Goal: Task Accomplishment & Management: Use online tool/utility

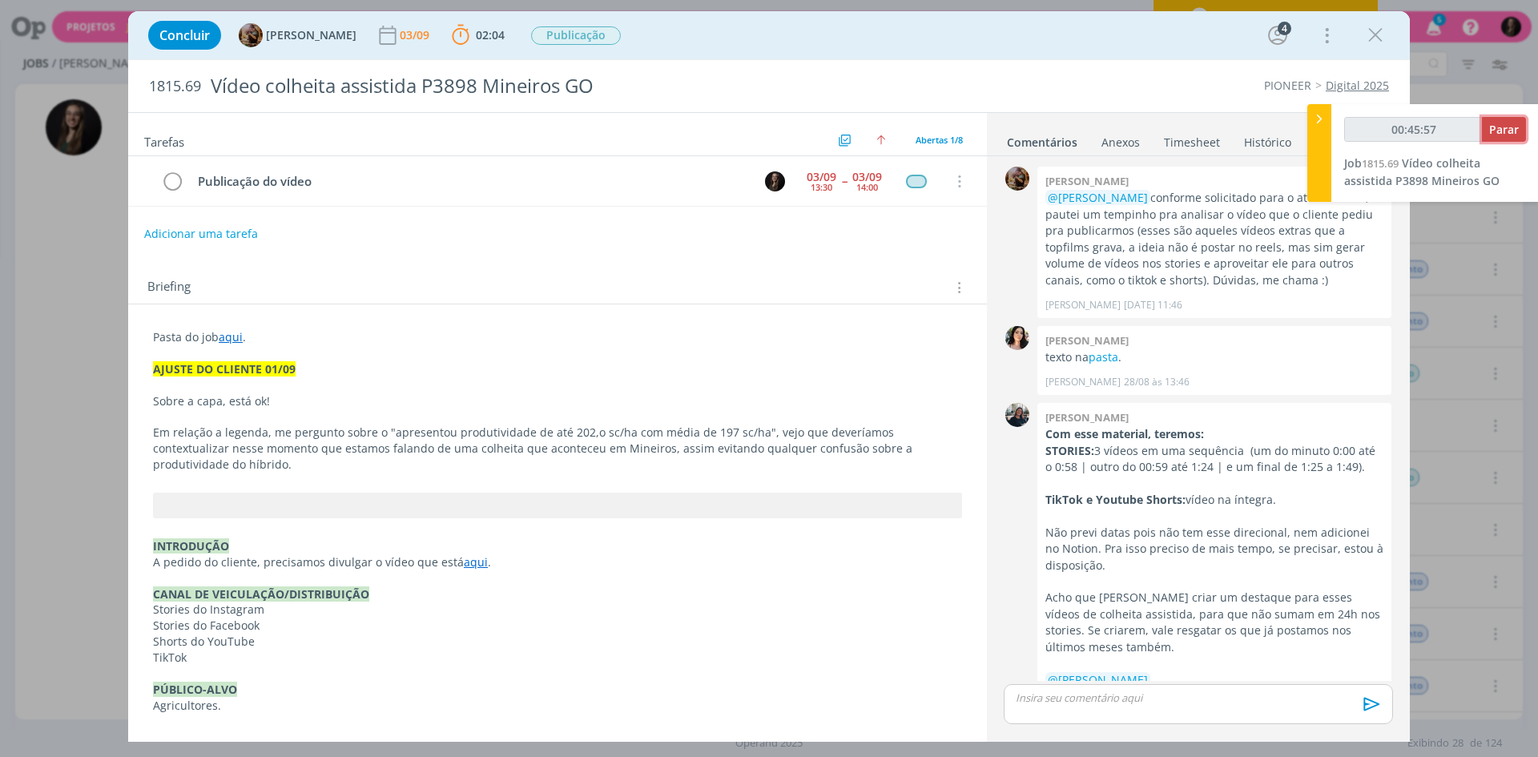
drag, startPoint x: 0, startPoint y: 0, endPoint x: 1488, endPoint y: 133, distance: 1494.3
click at [1488, 133] on button "Parar" at bounding box center [1504, 129] width 44 height 25
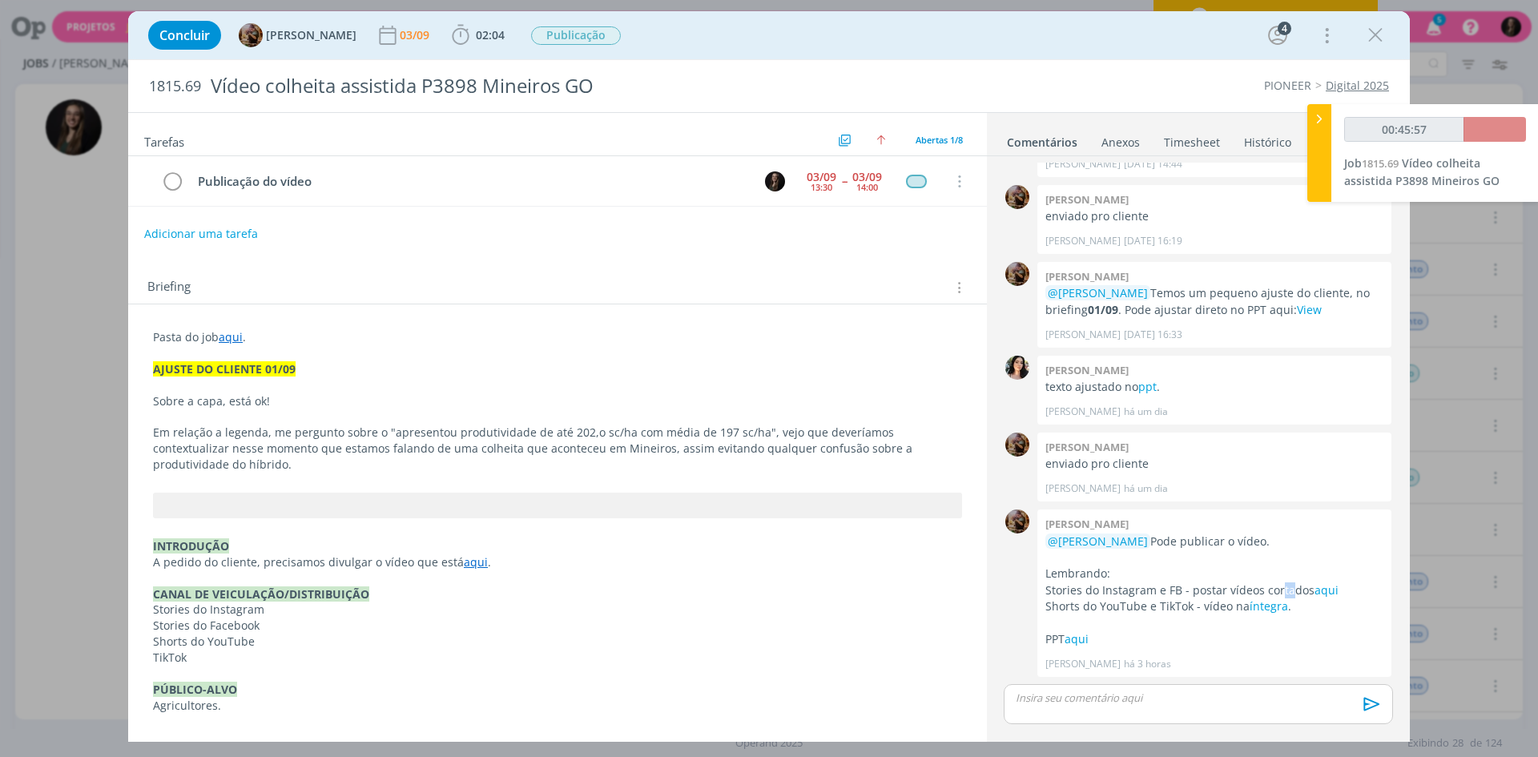
type input "00:46:00"
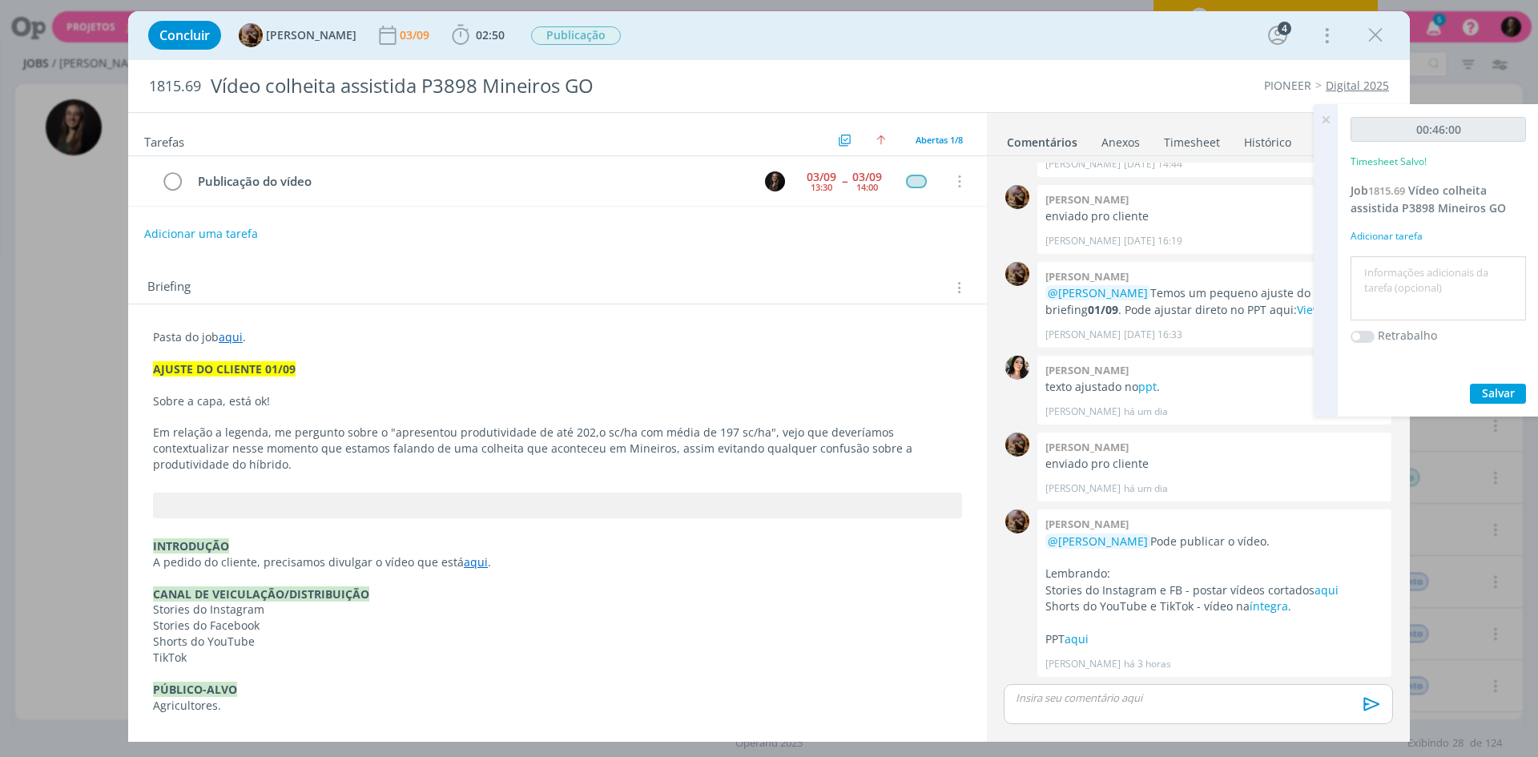
click at [1422, 276] on textarea at bounding box center [1438, 288] width 167 height 57
type textarea "baixar e publicar em todas as plataformas"
click at [1470, 384] on button "Salvar" at bounding box center [1498, 394] width 56 height 20
click at [1086, 691] on p "dialog" at bounding box center [1199, 698] width 364 height 14
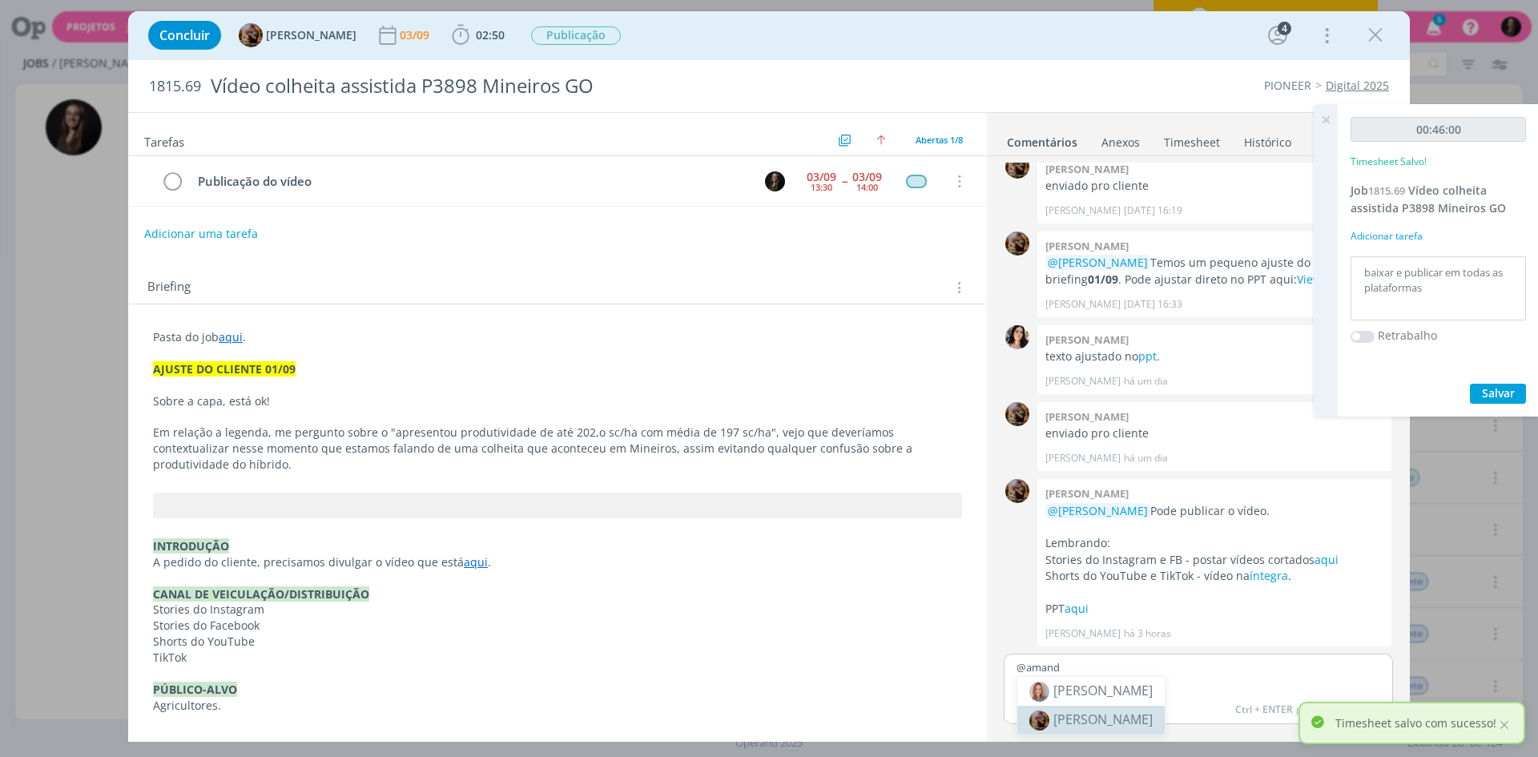
click at [1161, 707] on li "[PERSON_NAME]" at bounding box center [1090, 720] width 147 height 29
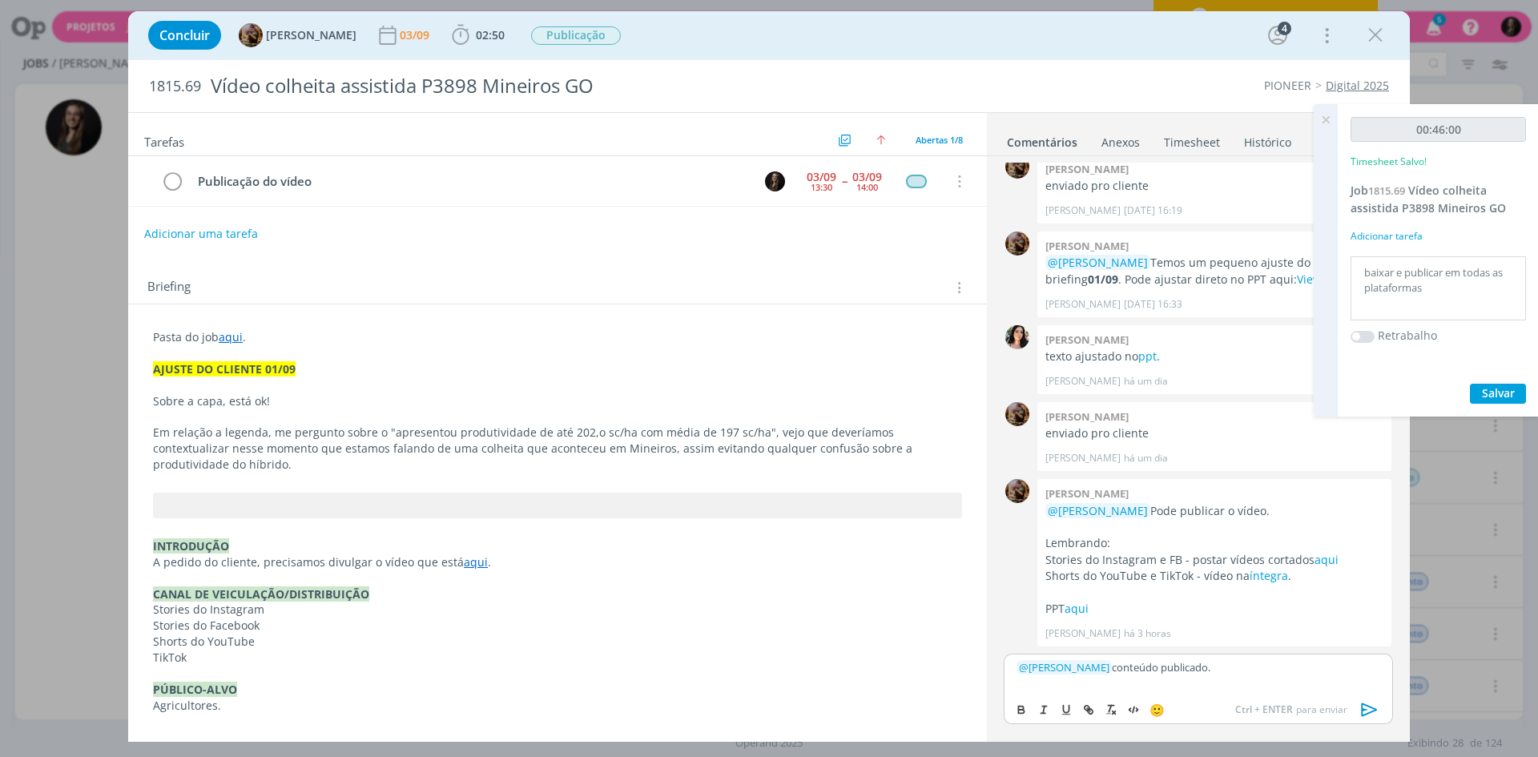
click at [1368, 702] on icon "dialog" at bounding box center [1370, 710] width 24 height 24
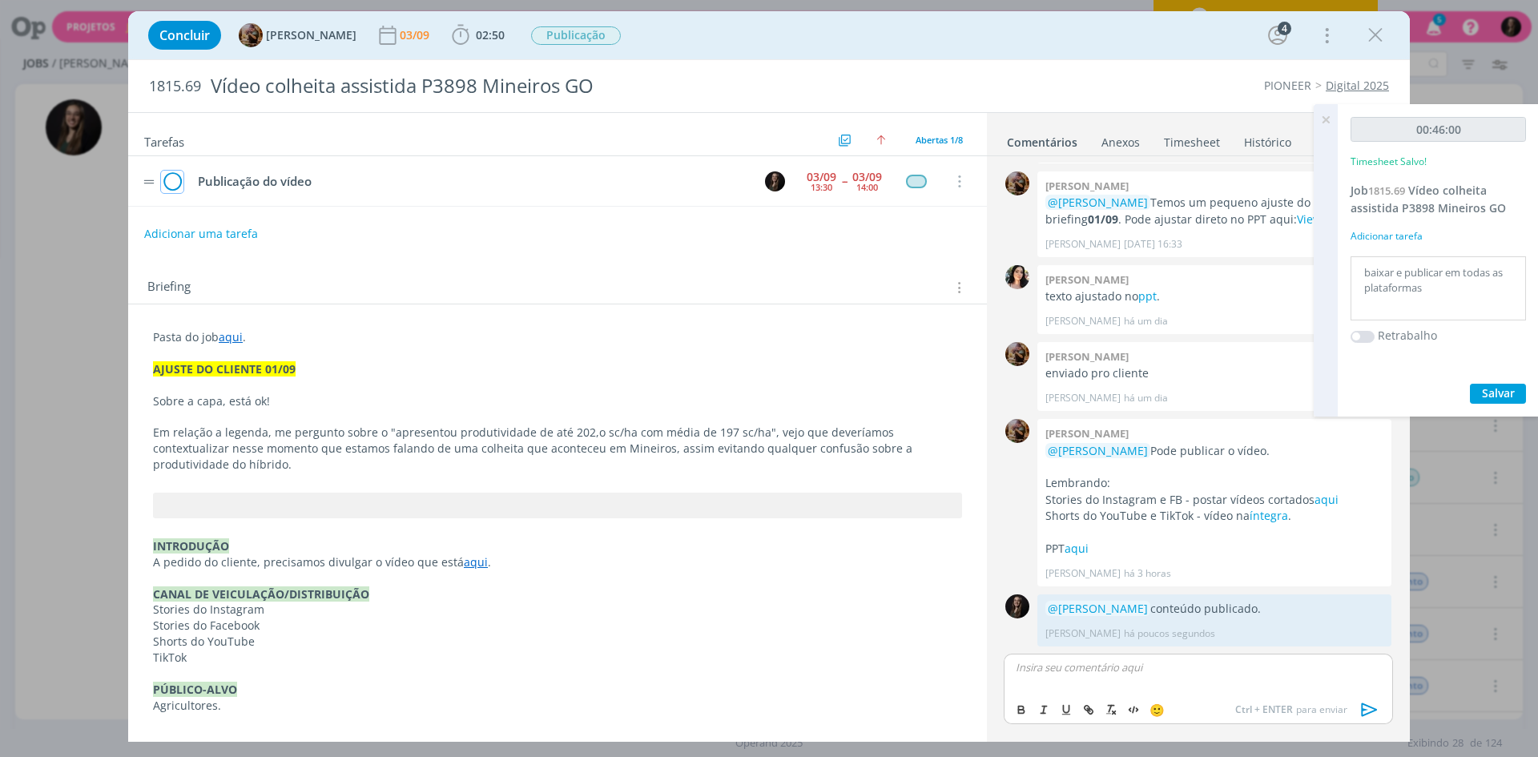
click at [175, 176] on icon "dialog" at bounding box center [172, 182] width 22 height 24
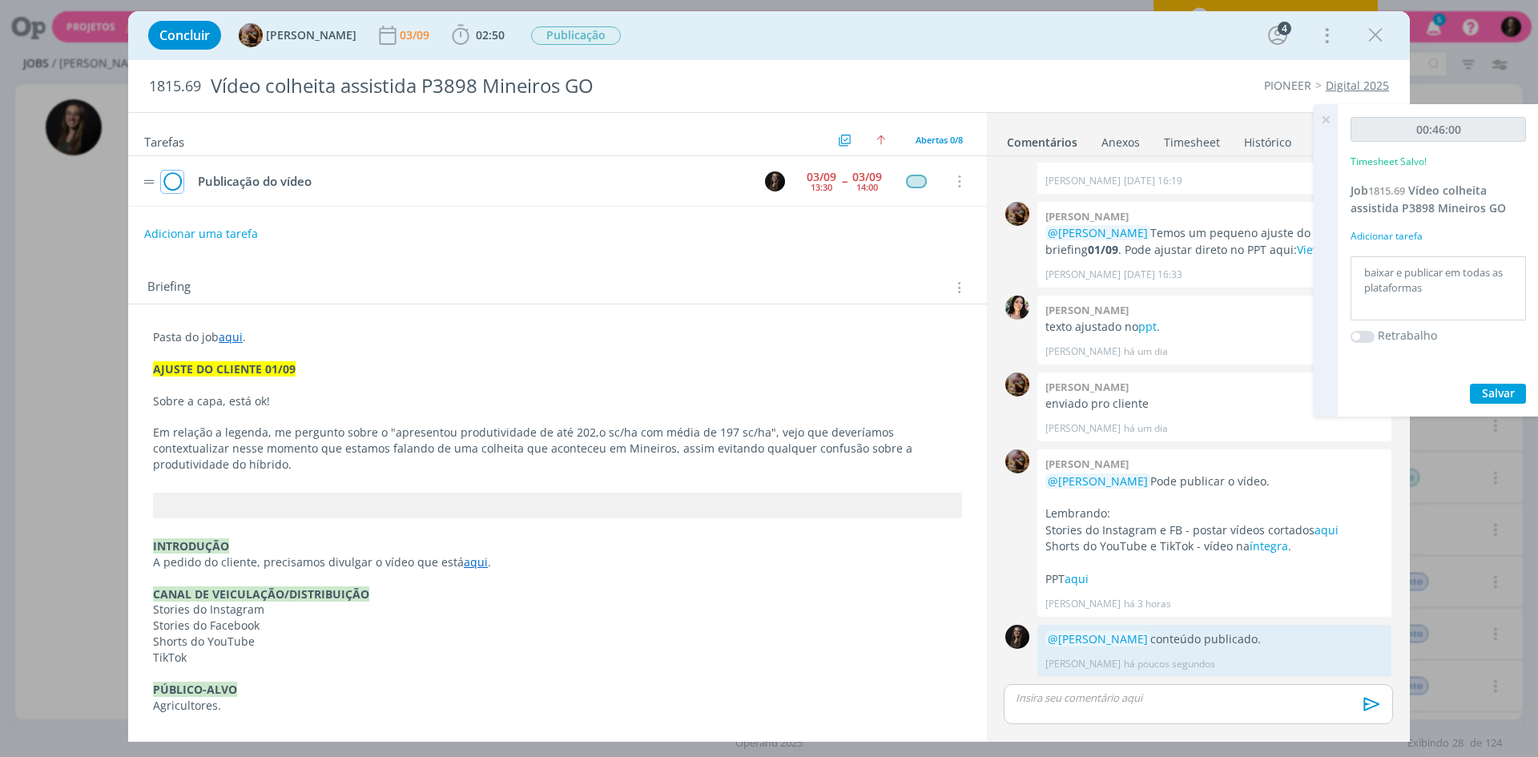
scroll to position [925, 0]
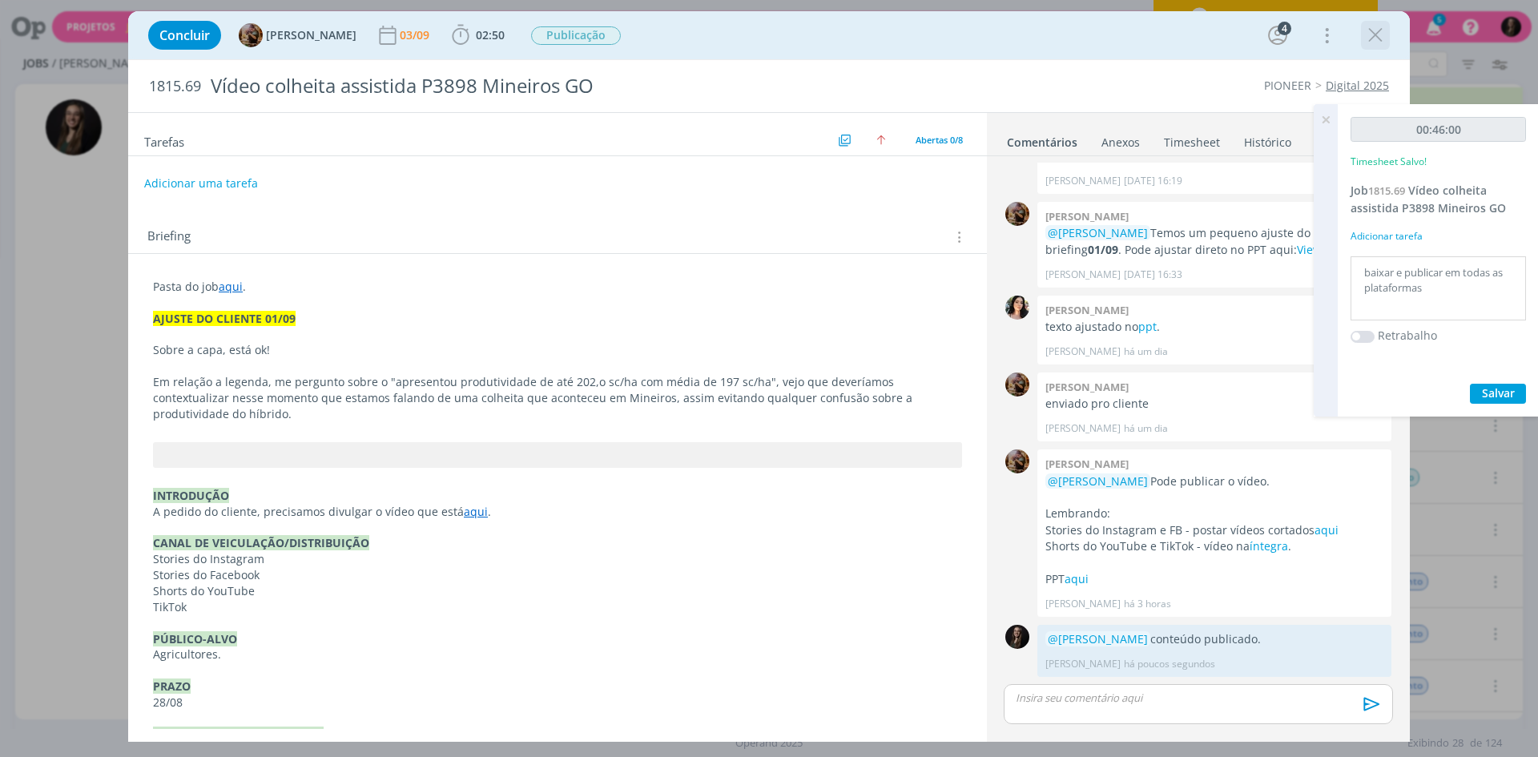
click at [1367, 40] on icon "dialog" at bounding box center [1375, 35] width 24 height 24
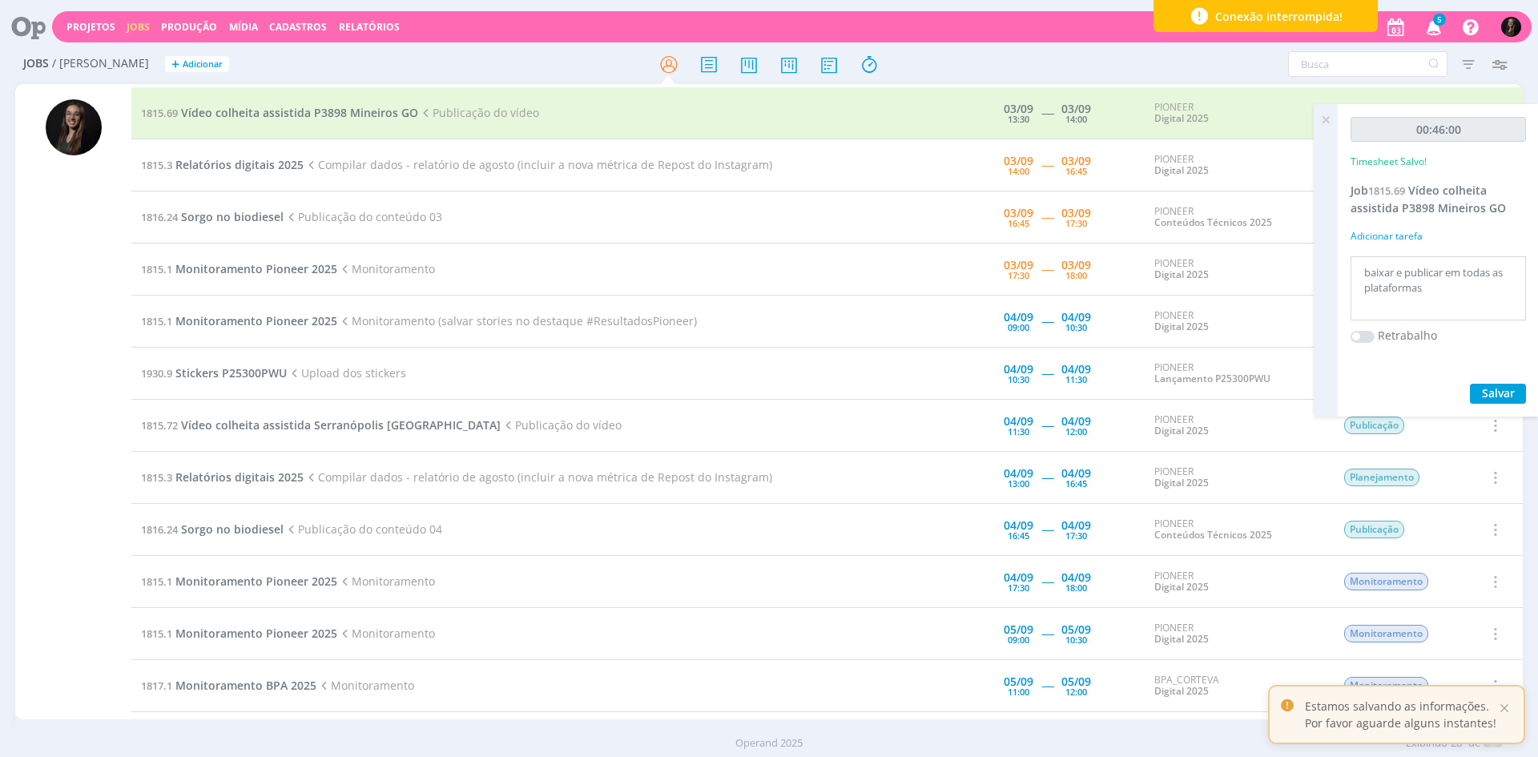
click at [1330, 116] on icon at bounding box center [1325, 119] width 29 height 31
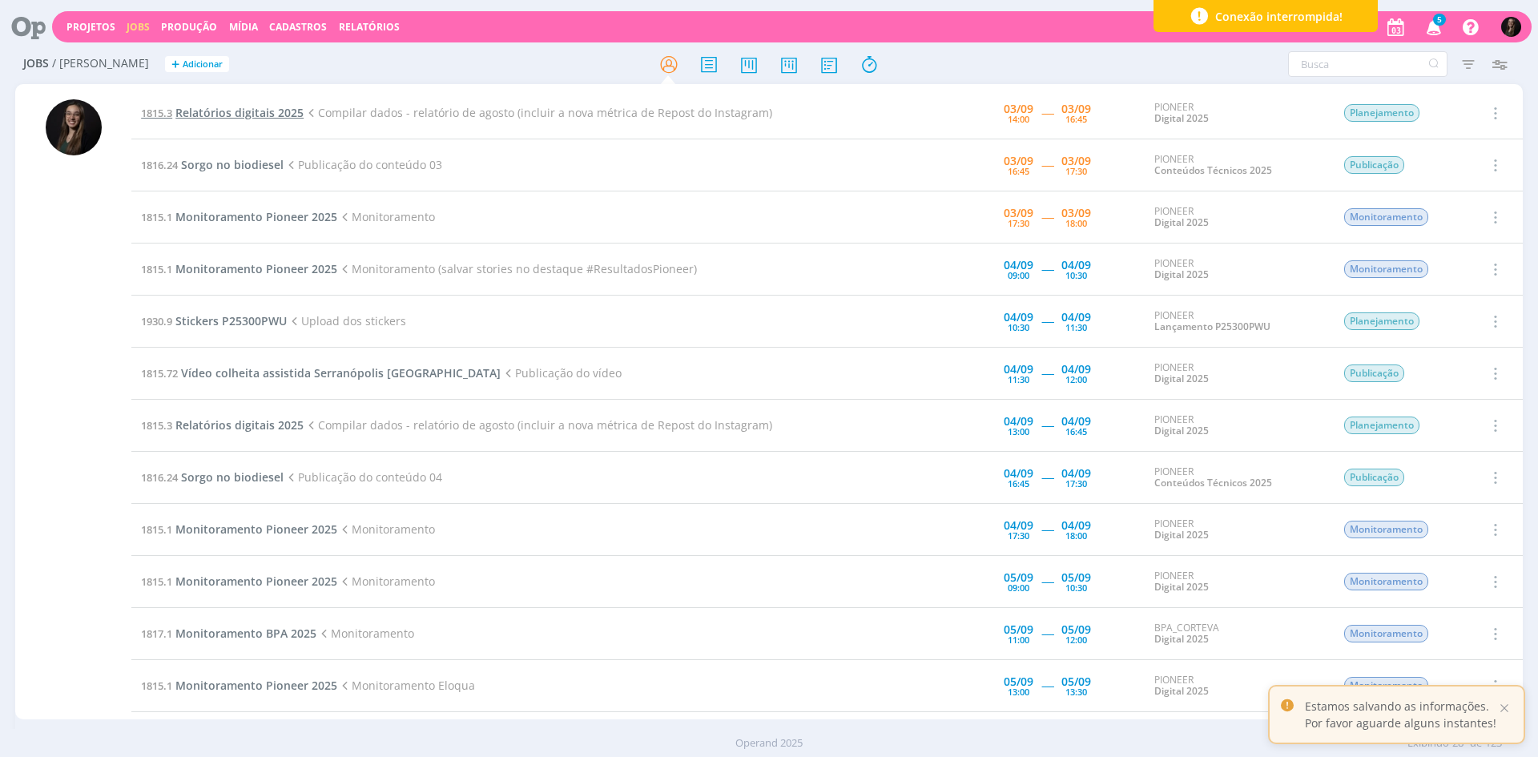
click at [270, 109] on span "Relatórios digitais 2025" at bounding box center [239, 112] width 128 height 15
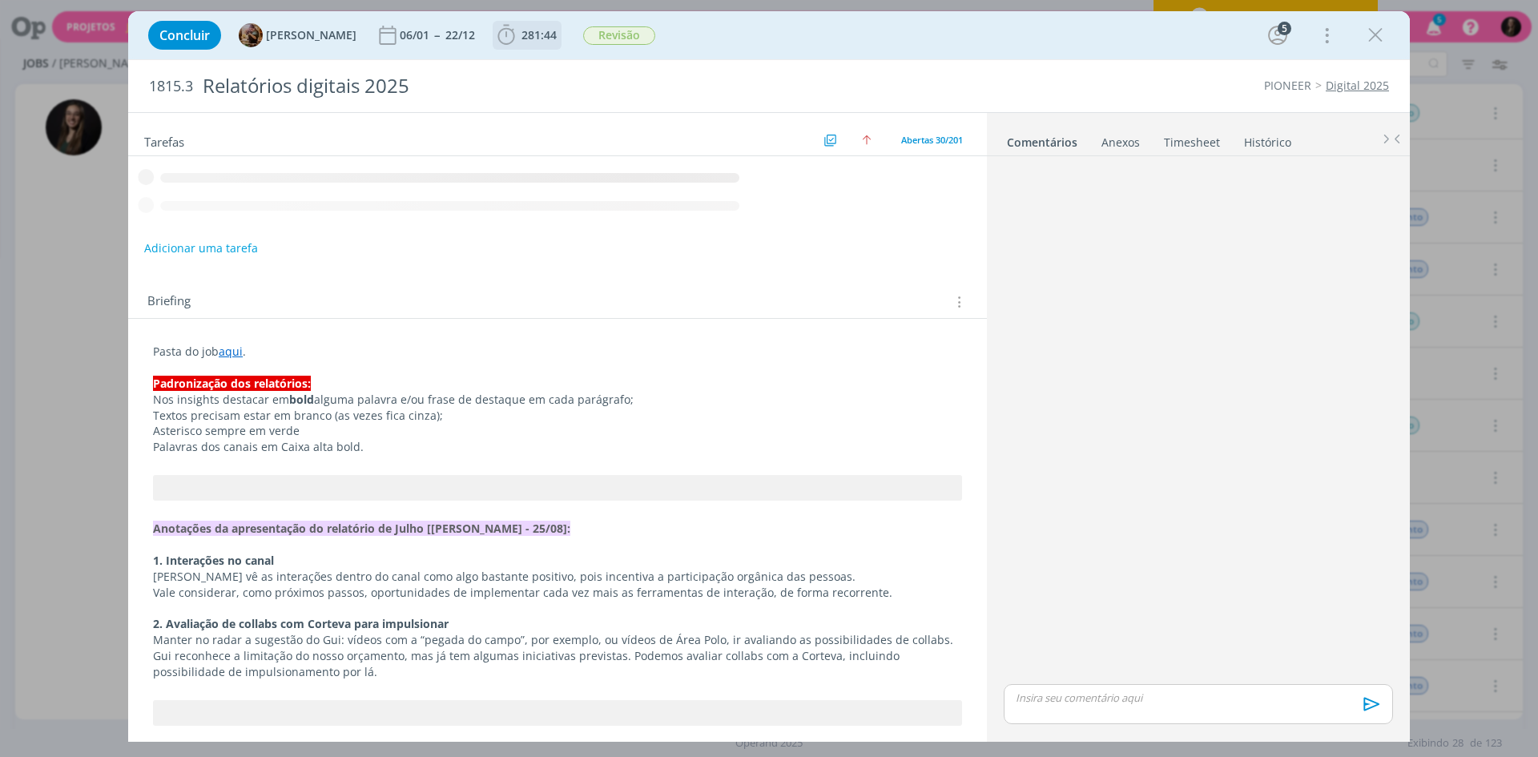
click at [518, 34] on icon "dialog" at bounding box center [506, 35] width 24 height 24
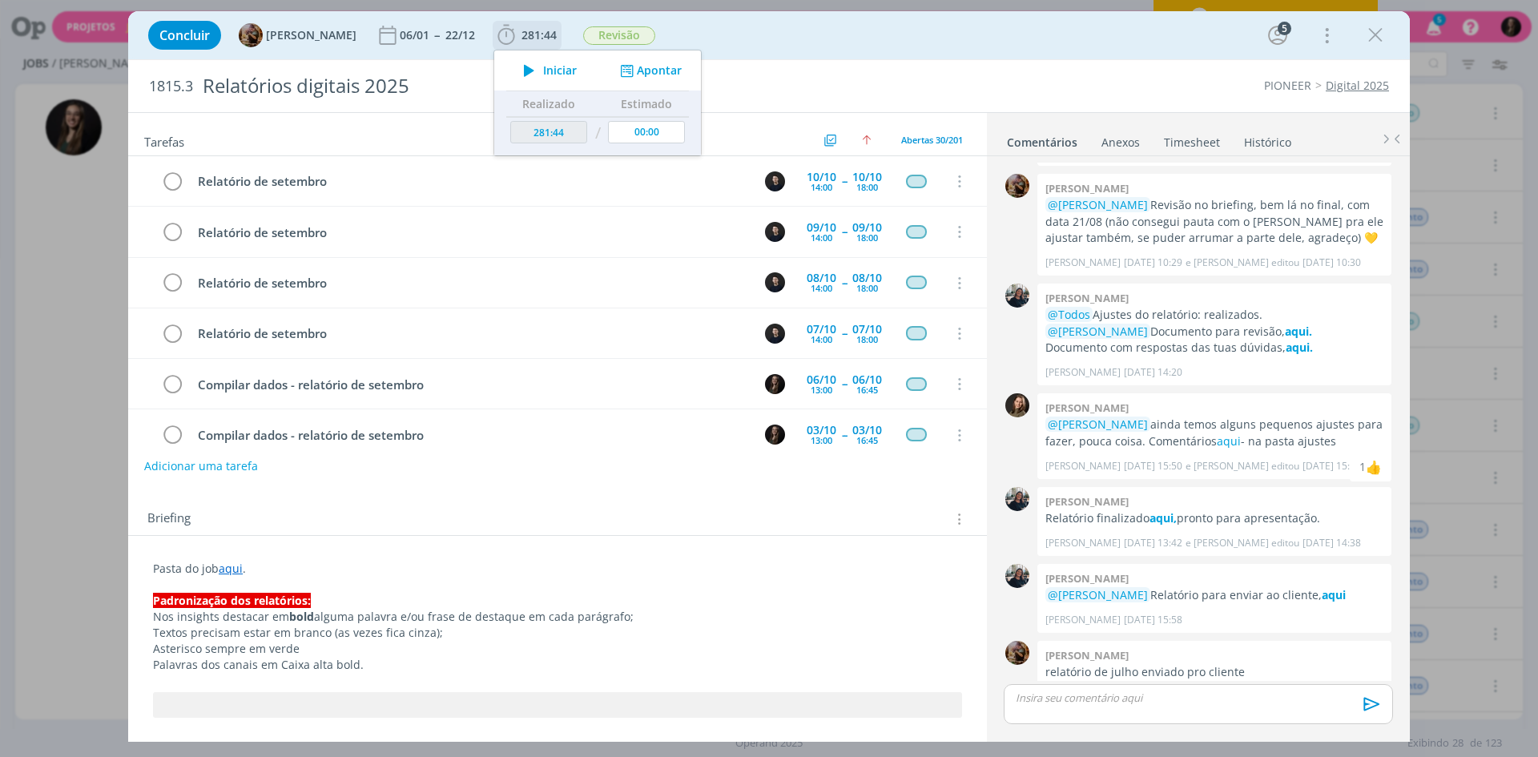
scroll to position [1238, 0]
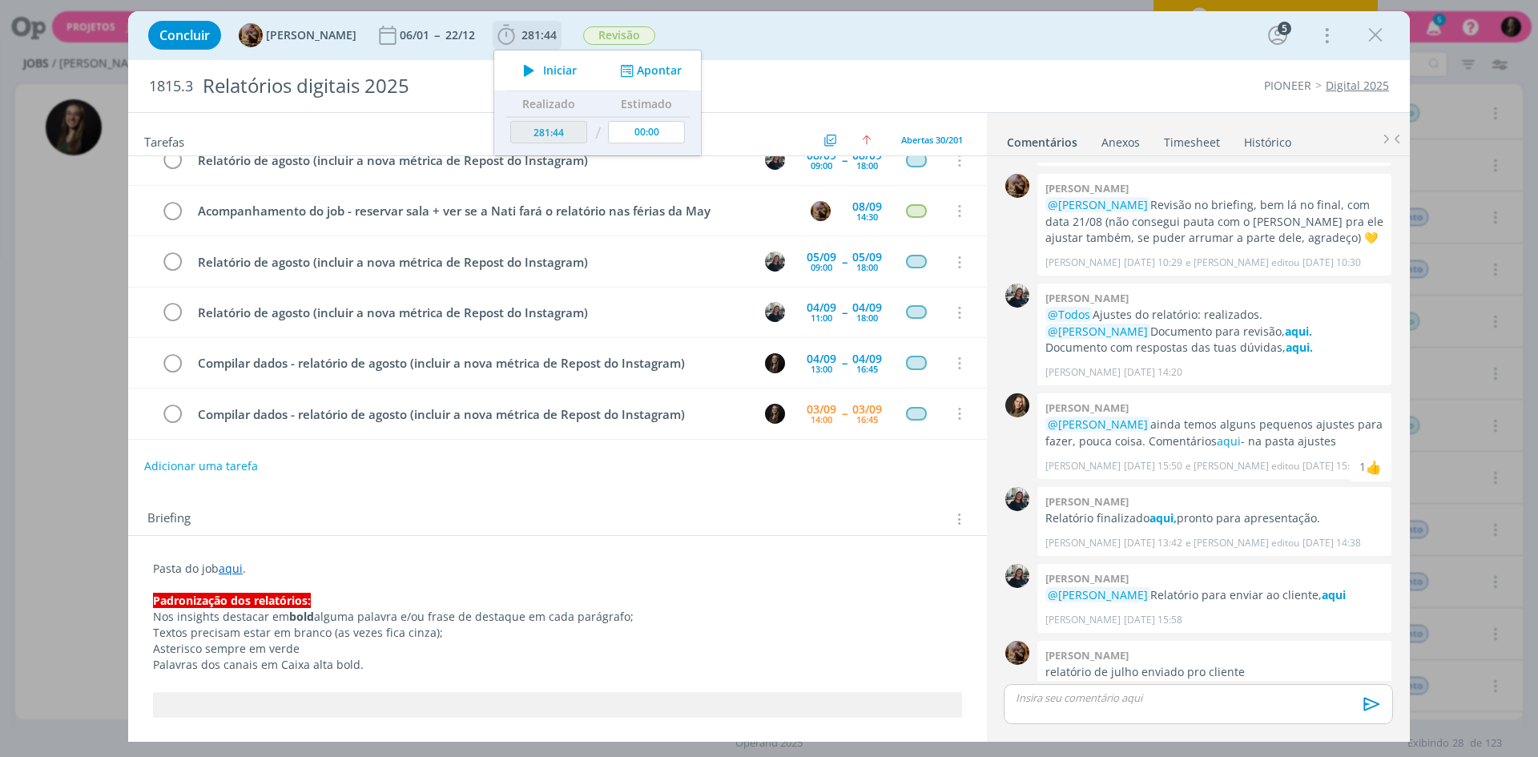
click at [543, 69] on icon "dialog" at bounding box center [529, 70] width 28 height 21
click at [728, 54] on div "Concluir [PERSON_NAME] 06/01 -- 22/12 281:44 Iniciar Apontar Data * [DATE] Hora…" at bounding box center [769, 35] width 1258 height 38
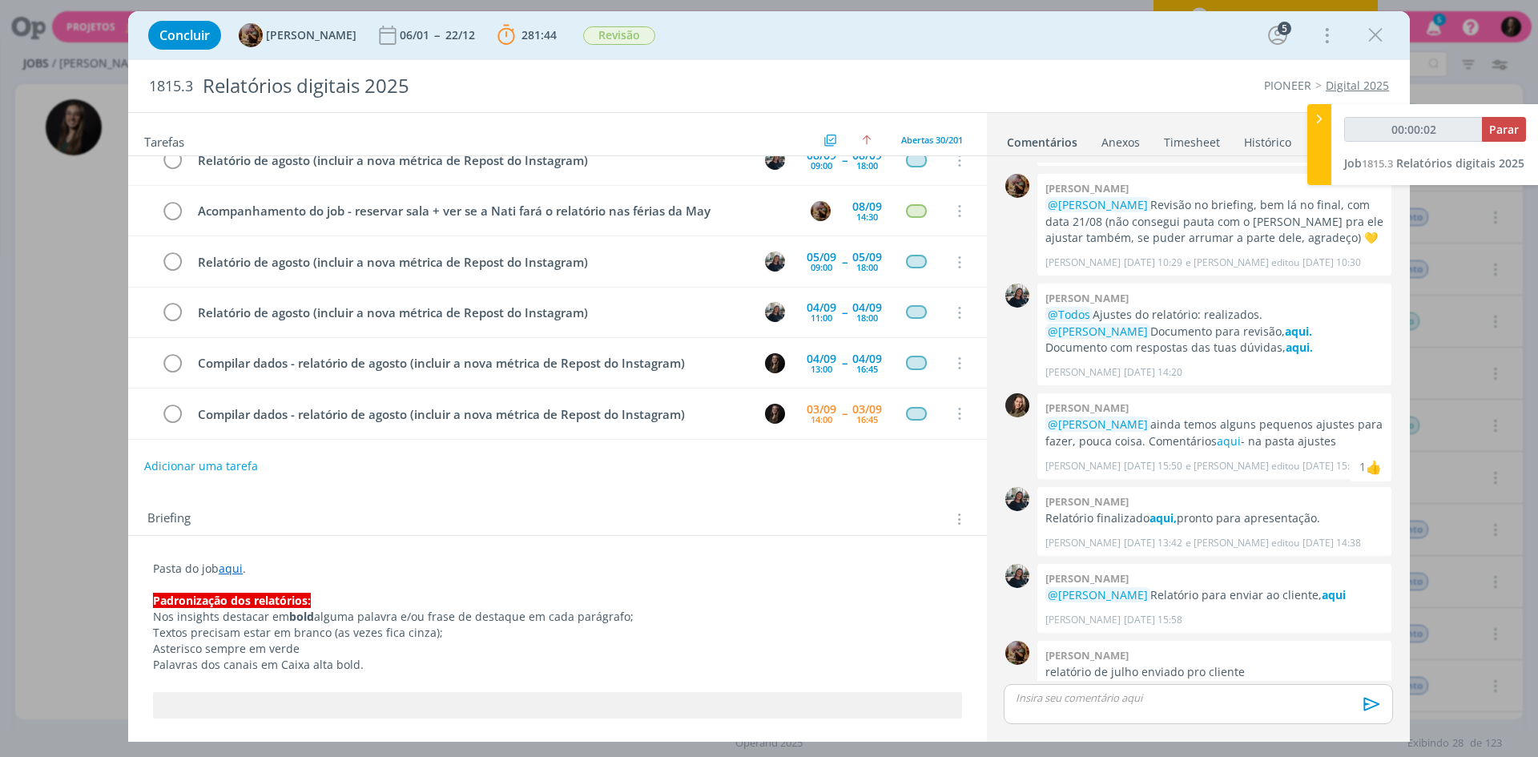
type input "00:00:03"
click at [1319, 117] on icon at bounding box center [1319, 119] width 16 height 17
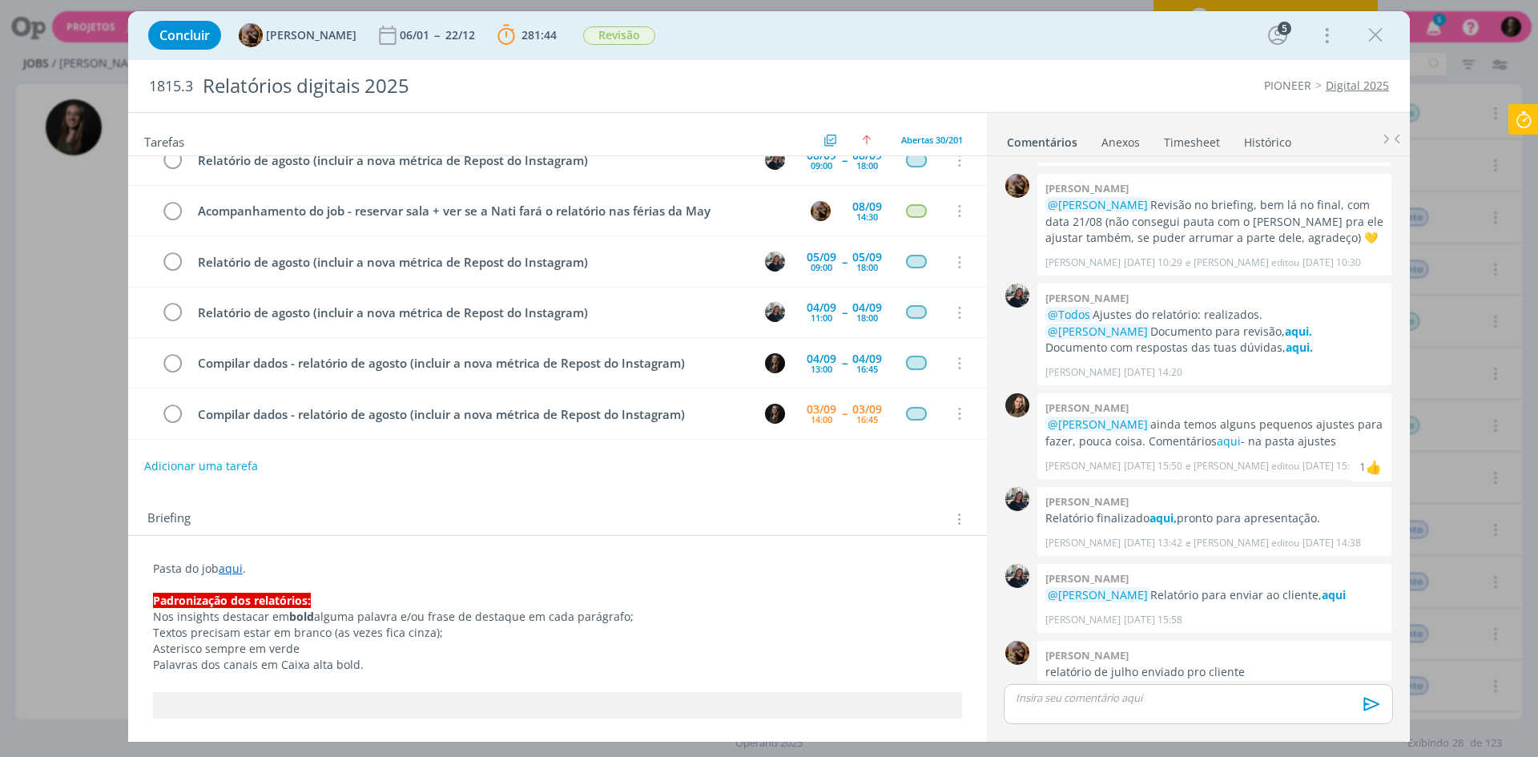
click at [1122, 75] on div "1815.3 Relatórios digitais 2025 PIONEER Digital 2025" at bounding box center [769, 86] width 1282 height 52
